Goal: Complete application form: Complete application form

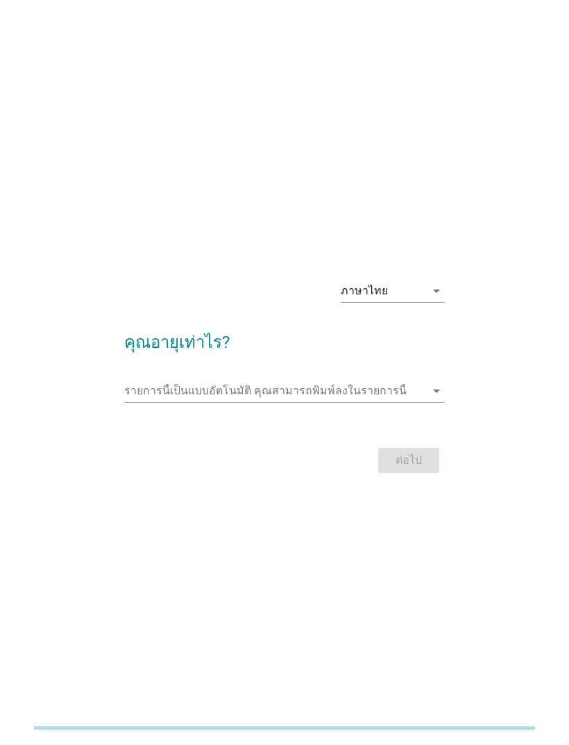
click at [423, 402] on input "รายการนี้เป็นแบบอัตโนมัติ คุณสามารถพิมพ์ลงในรายการนี้" at bounding box center [274, 391] width 301 height 22
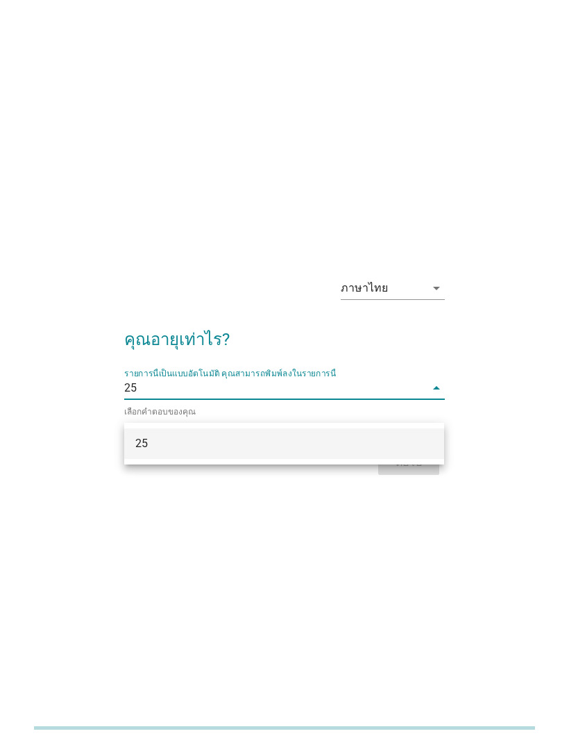
type input "25"
click at [478, 339] on div "ภาษาไทย arrow_drop_down คุณอายุเท่าไร? รายการนี้เป็นแบบอัตโนมัติ [PERSON_NAME]พ…" at bounding box center [285, 372] width 514 height 235
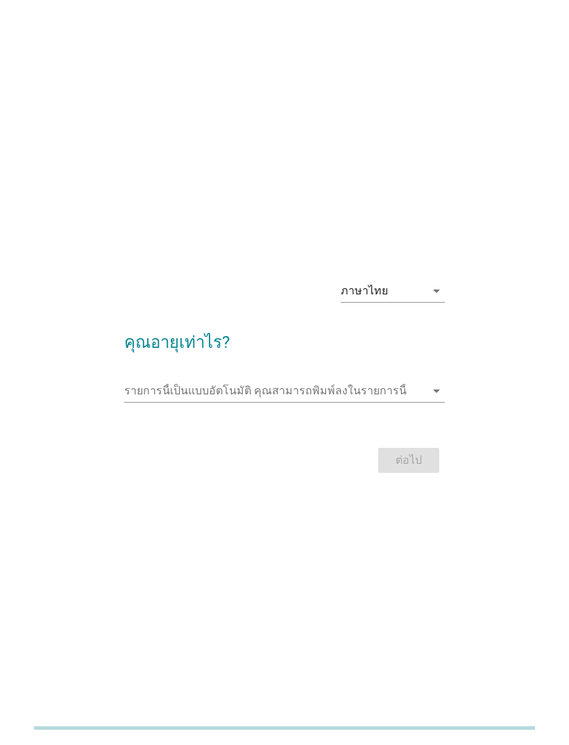
click at [424, 477] on div "ต่อไป" at bounding box center [284, 460] width 320 height 33
click at [409, 402] on input "รายการนี้เป็นแบบอัตโนมัติ คุณสามารถพิมพ์ลงในรายการนี้" at bounding box center [274, 391] width 301 height 22
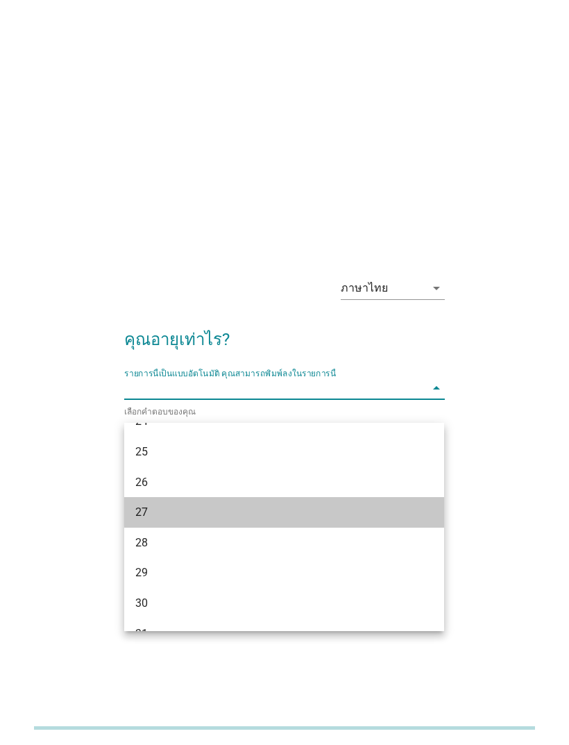
scroll to position [200, 0]
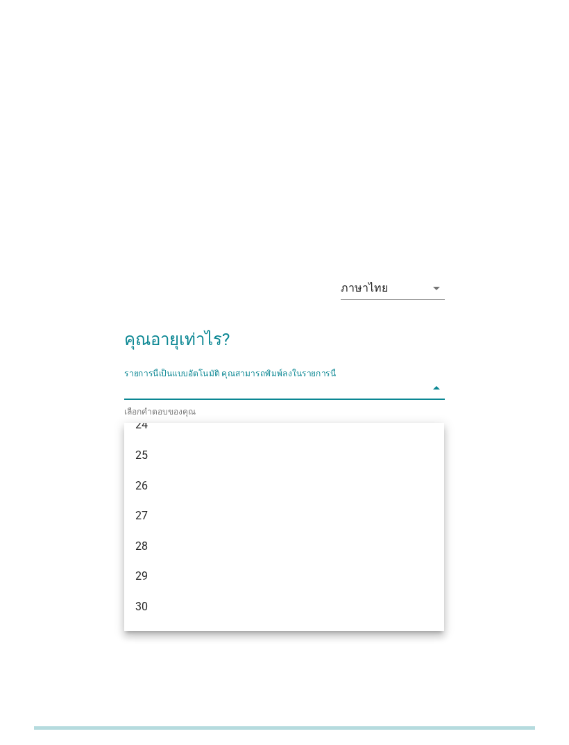
click at [142, 453] on div "25" at bounding box center [271, 455] width 273 height 17
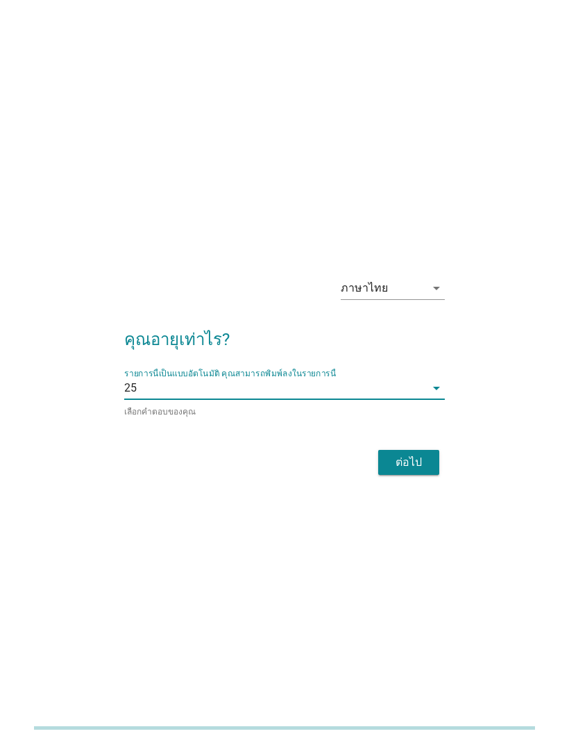
click at [426, 471] on div "ต่อไป" at bounding box center [408, 462] width 39 height 17
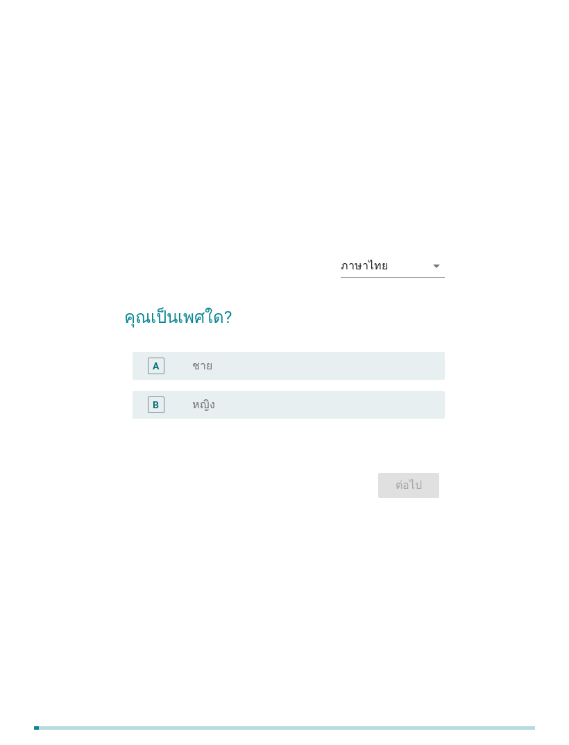
click at [155, 412] on div "B" at bounding box center [156, 404] width 6 height 15
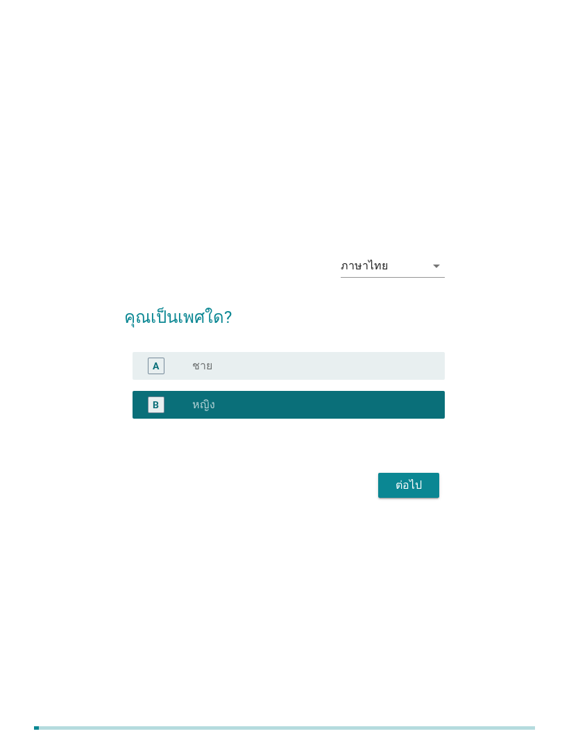
click at [419, 494] on div "ต่อไป" at bounding box center [408, 485] width 39 height 17
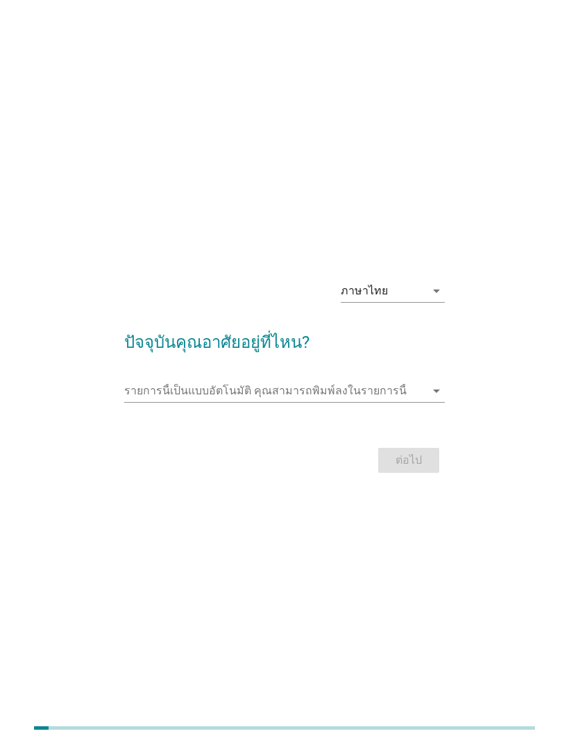
click at [148, 402] on input "รายการนี้เป็นแบบอัตโนมัติ คุณสามารถพิมพ์ลงในรายการนี้" at bounding box center [274, 391] width 301 height 22
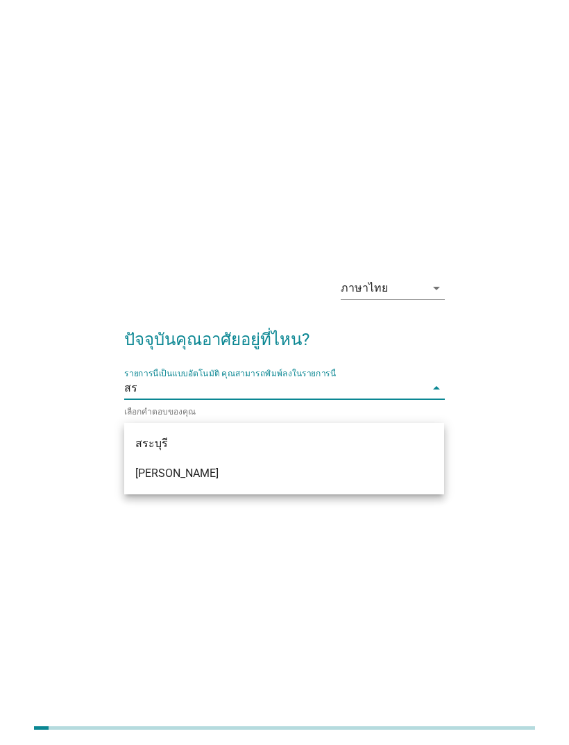
type input "ส"
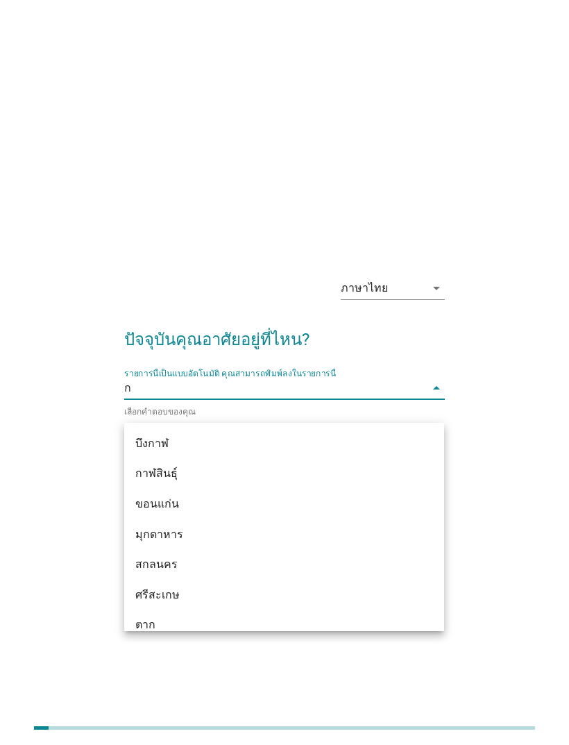
type input "กร"
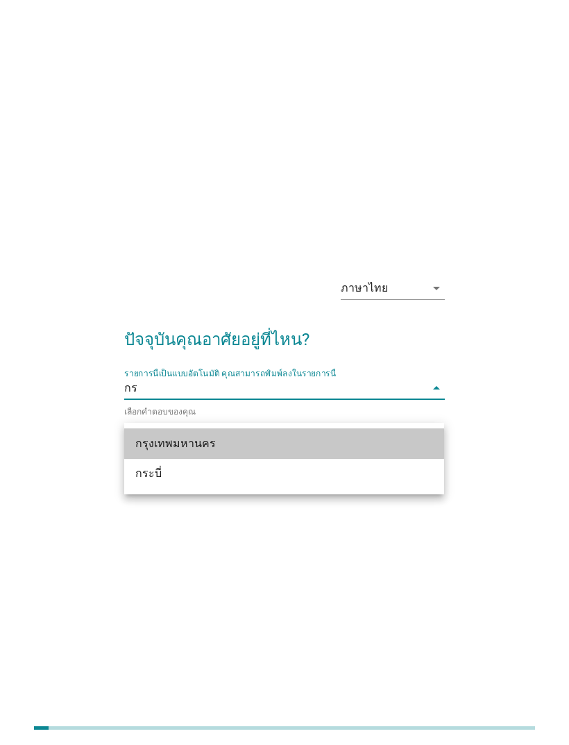
click at [349, 448] on div "กรุงเทพมหานคร" at bounding box center [271, 443] width 273 height 17
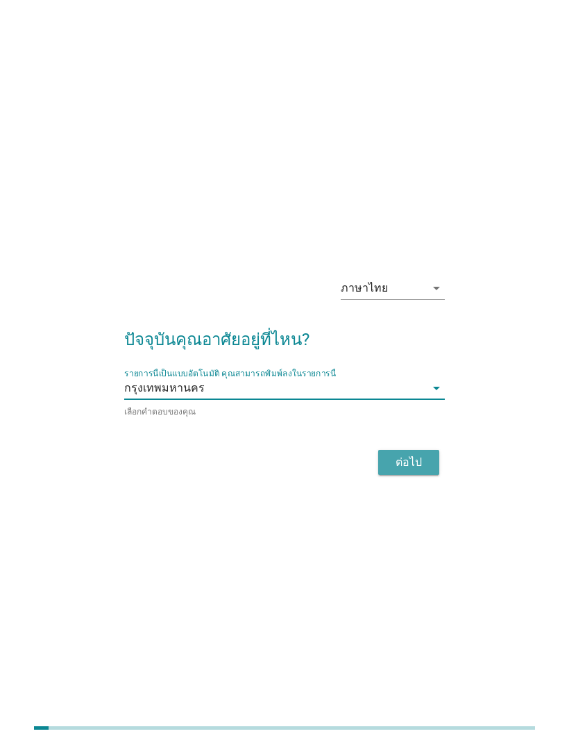
click at [408, 471] on div "ต่อไป" at bounding box center [408, 462] width 39 height 17
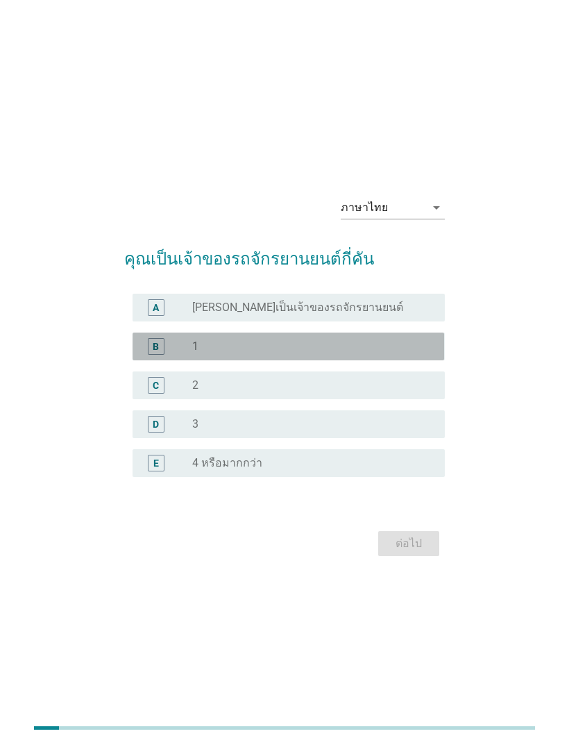
click at [381, 353] on div "radio_button_unchecked 1" at bounding box center [307, 346] width 230 height 14
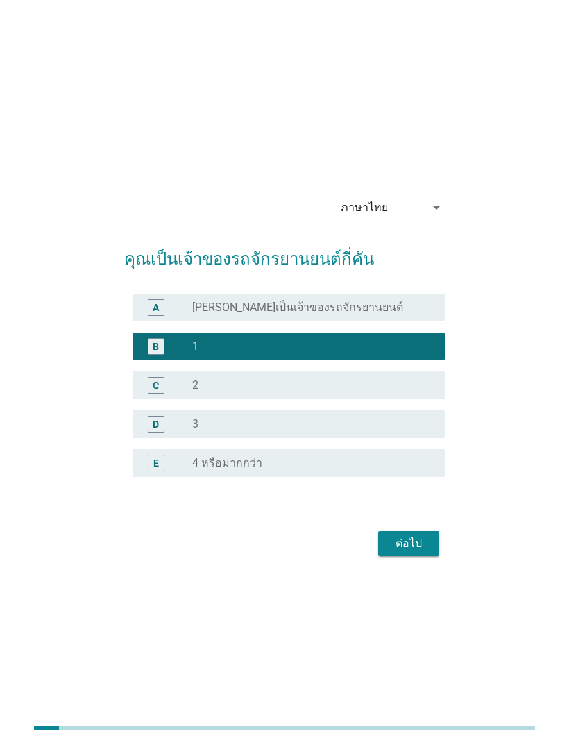
click at [422, 552] on div "ต่อไป" at bounding box center [408, 543] width 39 height 17
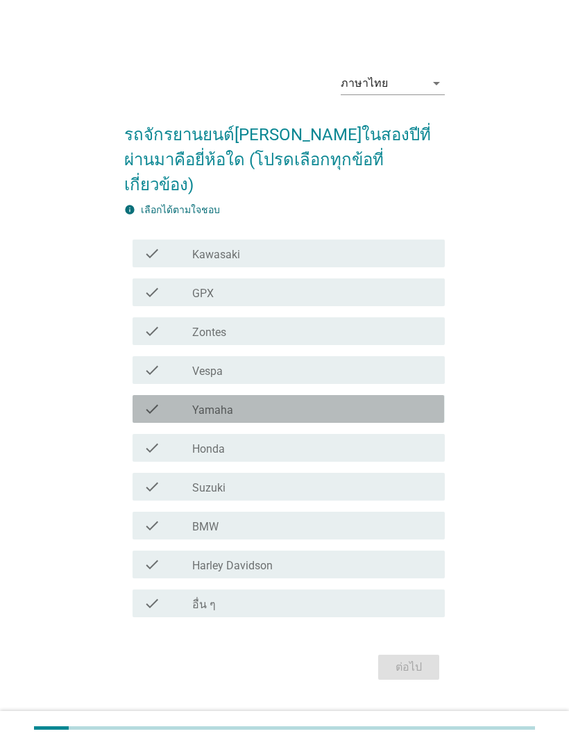
click at [394, 416] on div "check_box_outline_blank Yamaha" at bounding box center [313, 409] width 242 height 17
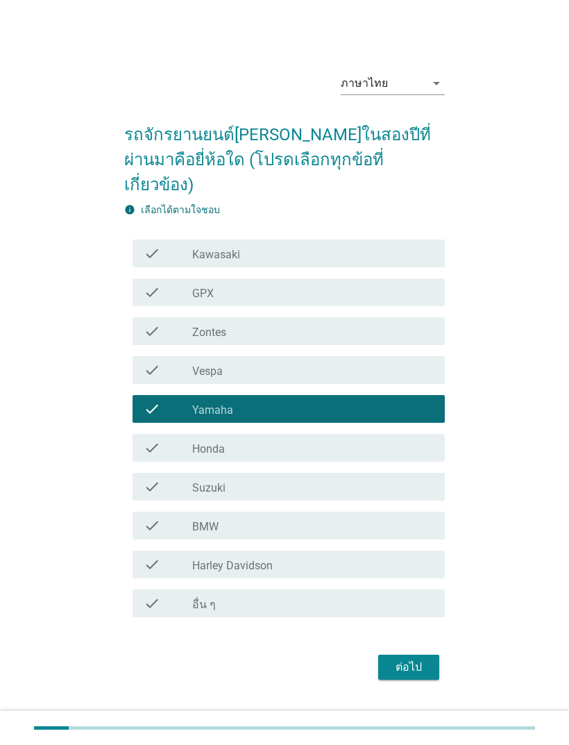
click at [421, 675] on div "ต่อไป" at bounding box center [408, 667] width 39 height 17
